Goal: Transaction & Acquisition: Book appointment/travel/reservation

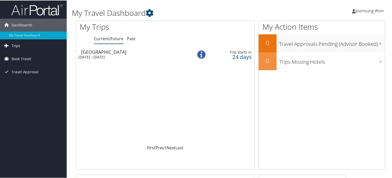
click at [23, 48] on link "Trips" at bounding box center [33, 45] width 67 height 13
click at [27, 84] on span "Book Travel" at bounding box center [22, 81] width 20 height 13
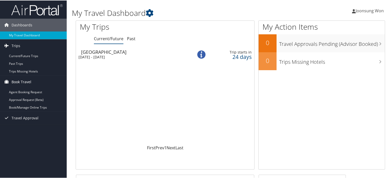
click at [27, 83] on span "Book Travel" at bounding box center [22, 81] width 20 height 13
click at [26, 93] on link "Agent Booking Request" at bounding box center [33, 92] width 67 height 8
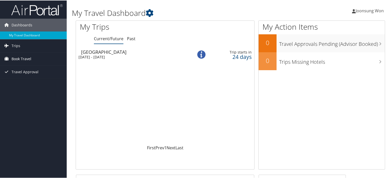
click at [19, 57] on span "Book Travel" at bounding box center [22, 58] width 20 height 13
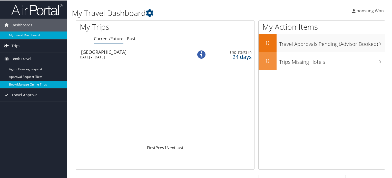
click at [30, 82] on link "Book/Manage Online Trips" at bounding box center [33, 84] width 67 height 8
